Goal: Information Seeking & Learning: Learn about a topic

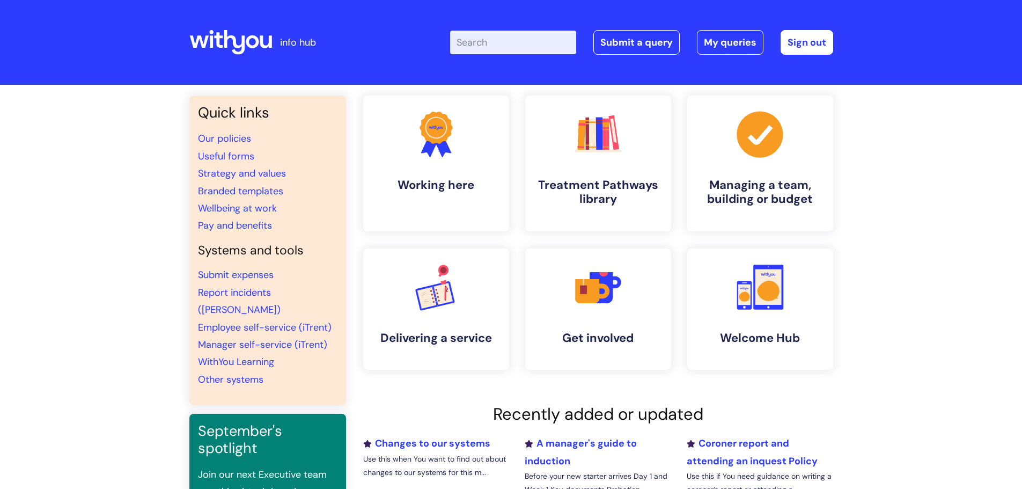
click at [505, 38] on input "Enter your search term here..." at bounding box center [513, 43] width 126 height 24
type input "wellness at work"
click button "Search" at bounding box center [0, 0] width 0 height 0
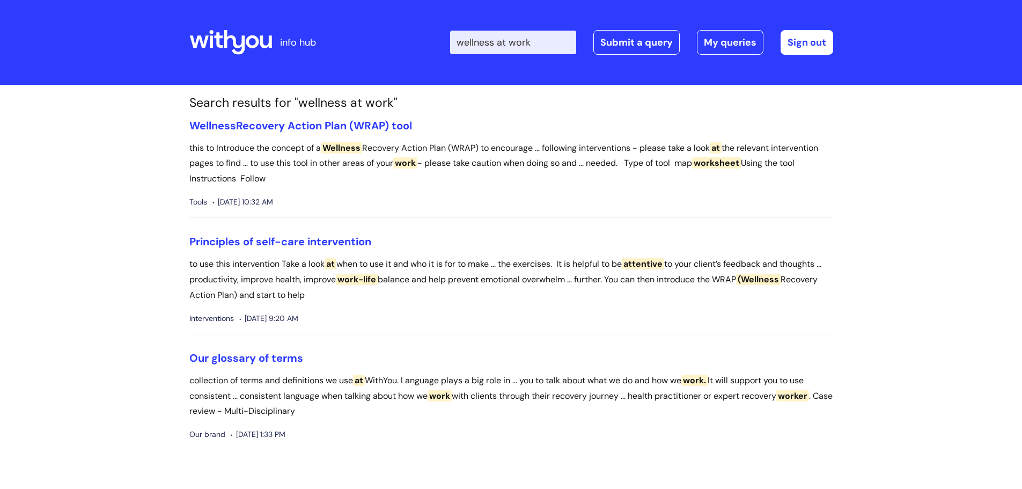
drag, startPoint x: 509, startPoint y: 41, endPoint x: 555, endPoint y: 36, distance: 46.4
click at [536, 37] on input "wellness at work" at bounding box center [513, 43] width 126 height 24
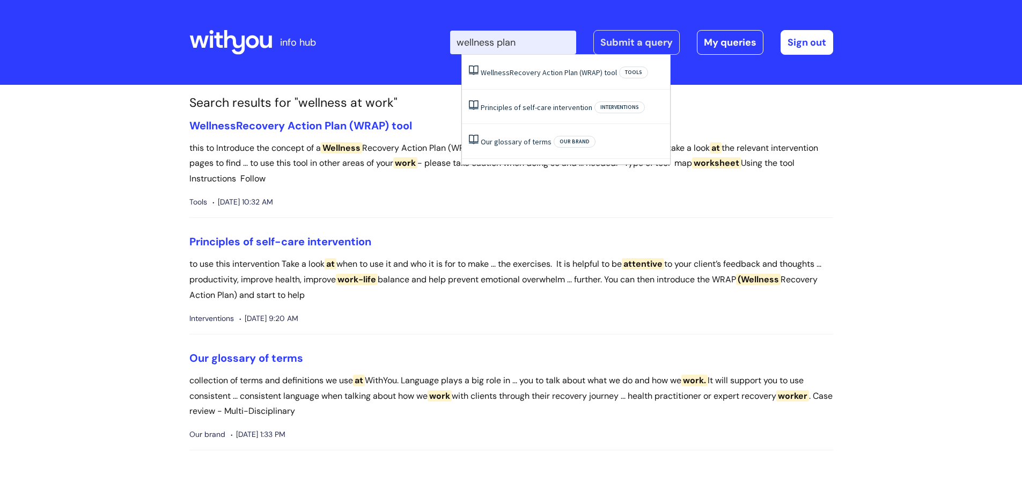
type input "wellness plan"
click button "Search" at bounding box center [0, 0] width 0 height 0
